Goal: Information Seeking & Learning: Learn about a topic

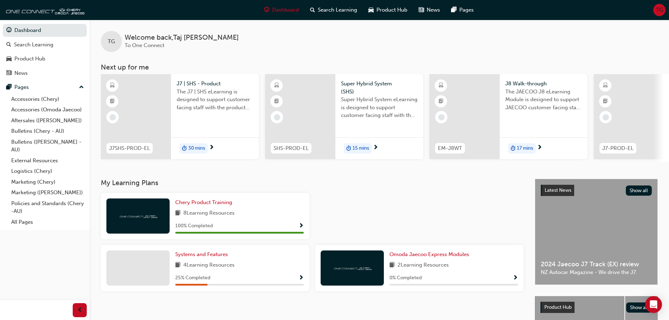
scroll to position [35, 0]
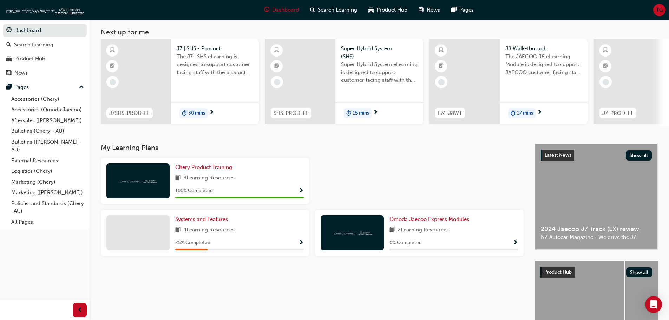
click at [302, 246] on span "Show Progress" at bounding box center [301, 243] width 5 height 6
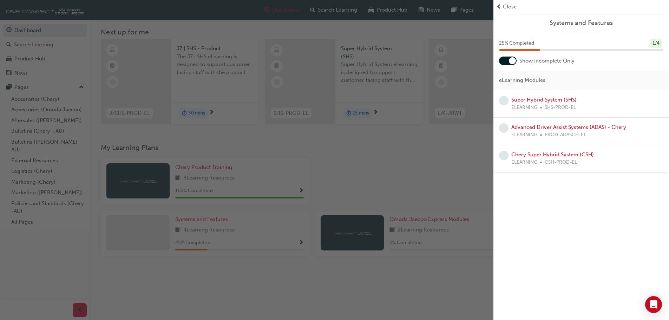
click at [501, 6] on span "prev-icon" at bounding box center [498, 7] width 5 height 8
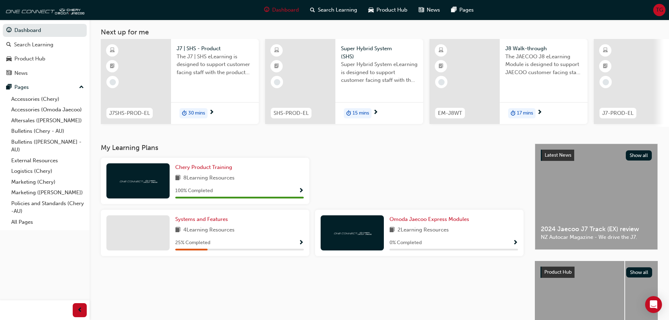
click at [647, 104] on div at bounding box center [629, 81] width 70 height 85
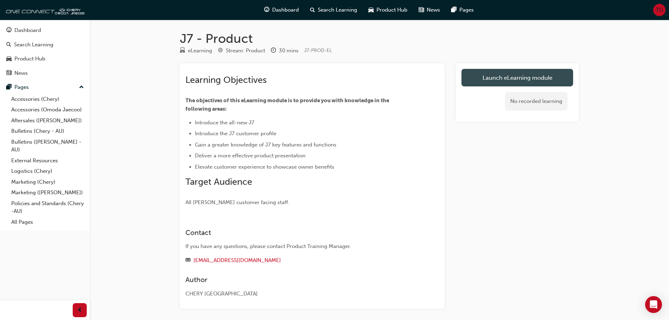
click at [518, 76] on link "Launch eLearning module" at bounding box center [518, 78] width 112 height 18
